Goal: Find specific page/section: Find specific page/section

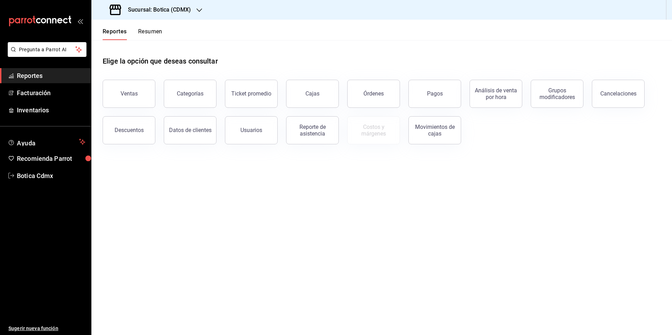
click at [362, 96] on button "Órdenes" at bounding box center [373, 94] width 53 height 28
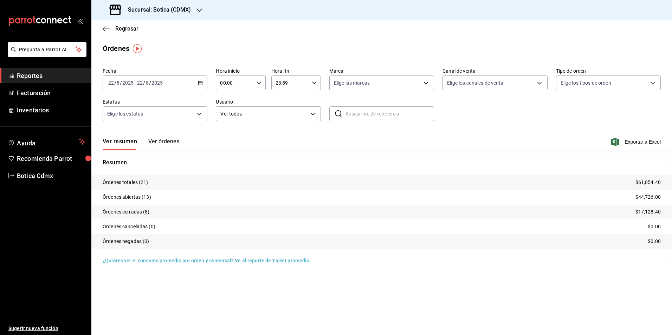
click at [33, 77] on span "Reportes" at bounding box center [51, 75] width 69 height 9
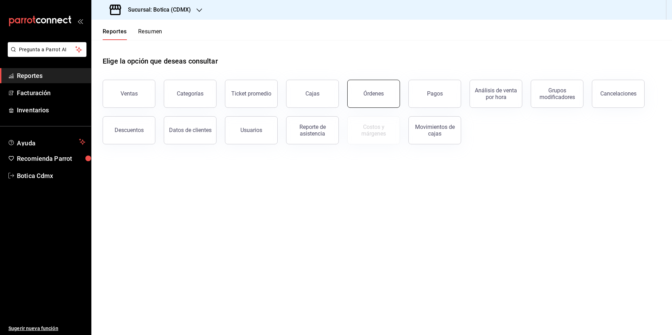
click at [364, 89] on button "Órdenes" at bounding box center [373, 94] width 53 height 28
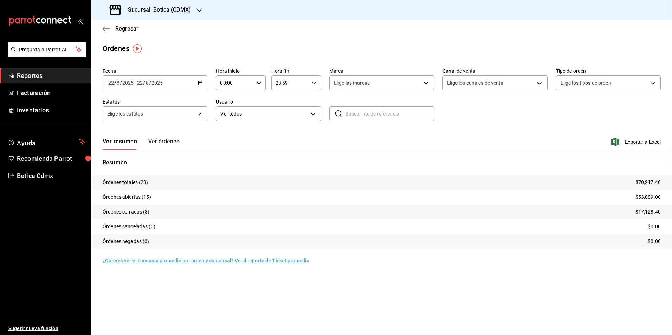
click at [34, 72] on span "Reportes" at bounding box center [51, 75] width 69 height 9
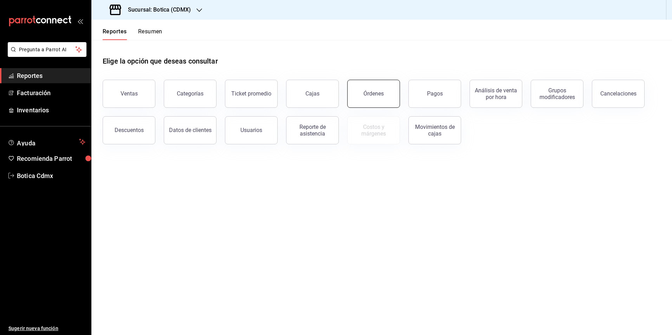
click at [375, 92] on div "Órdenes" at bounding box center [374, 93] width 20 height 7
